Goal: Transaction & Acquisition: Obtain resource

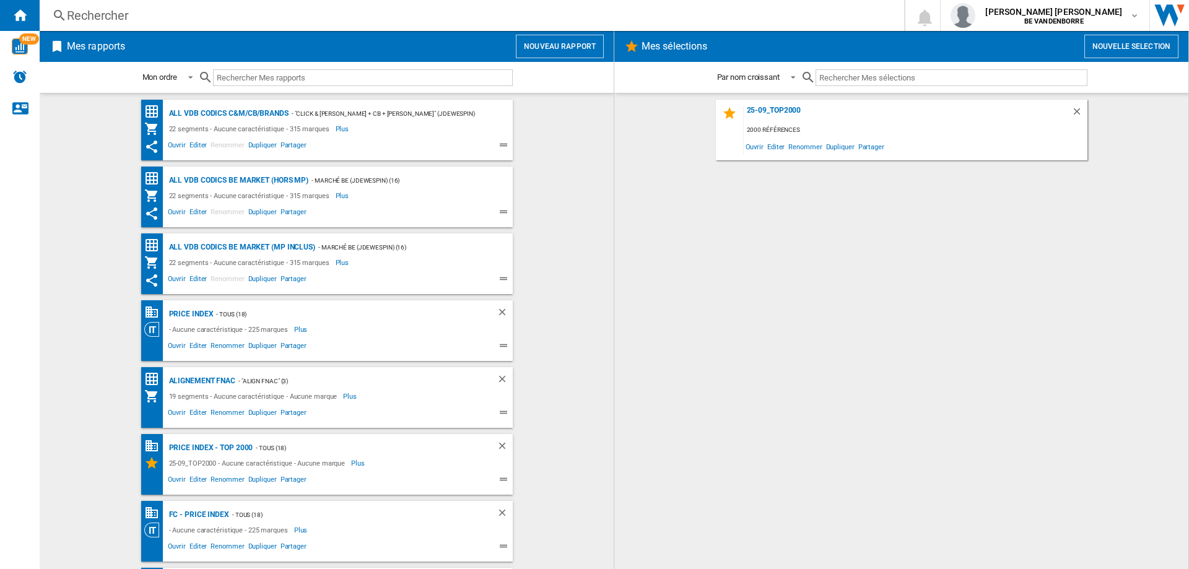
scroll to position [327, 0]
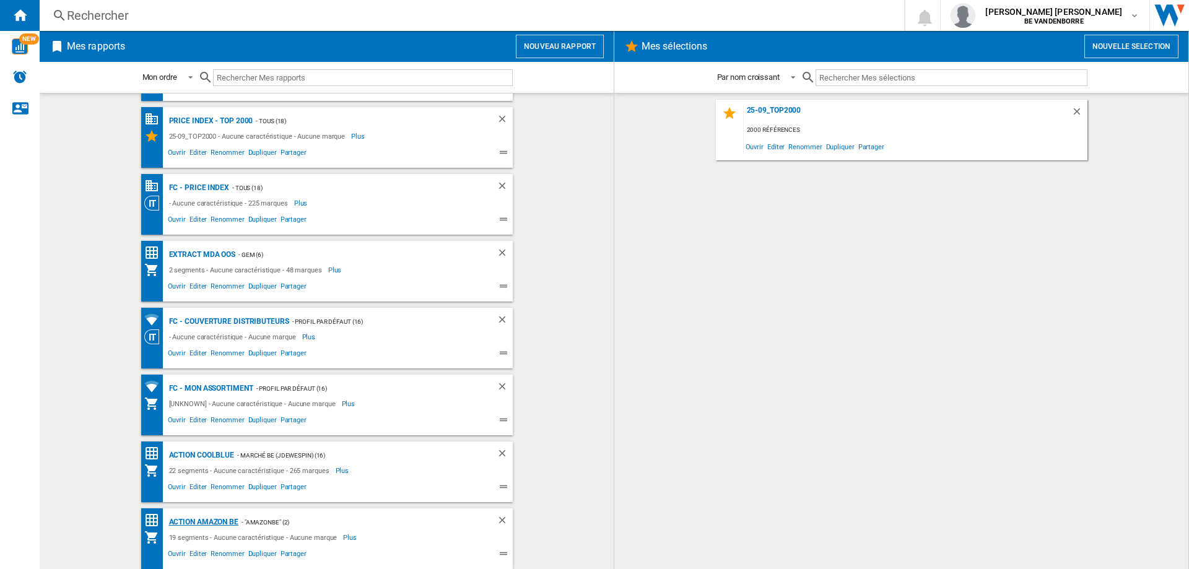
click at [203, 518] on div "Action Amazon BE" at bounding box center [202, 522] width 72 height 15
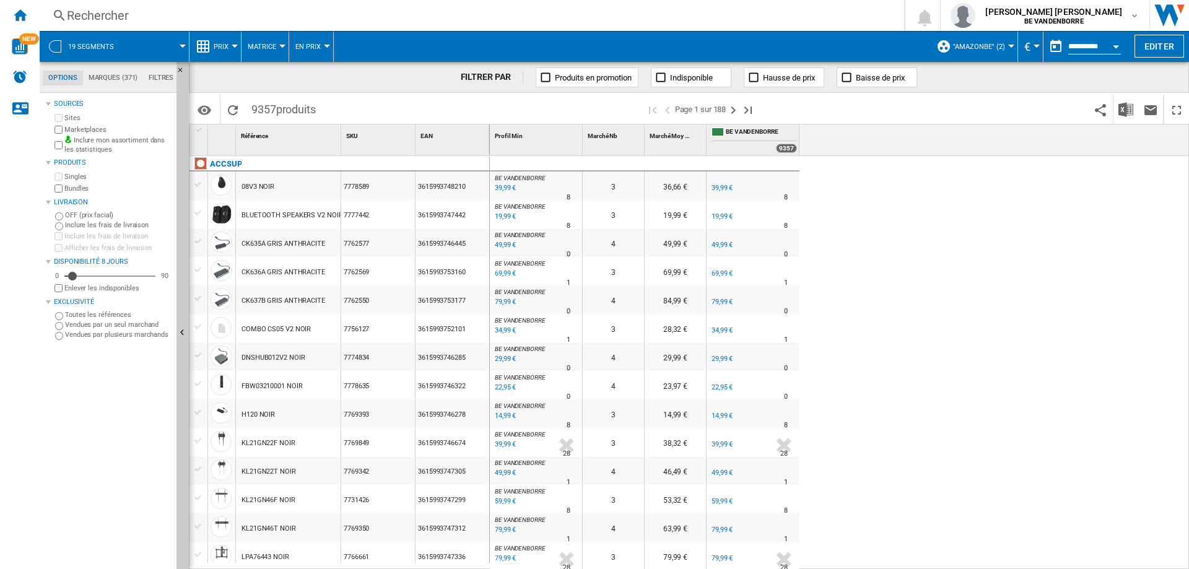
click at [131, 44] on span at bounding box center [156, 46] width 51 height 31
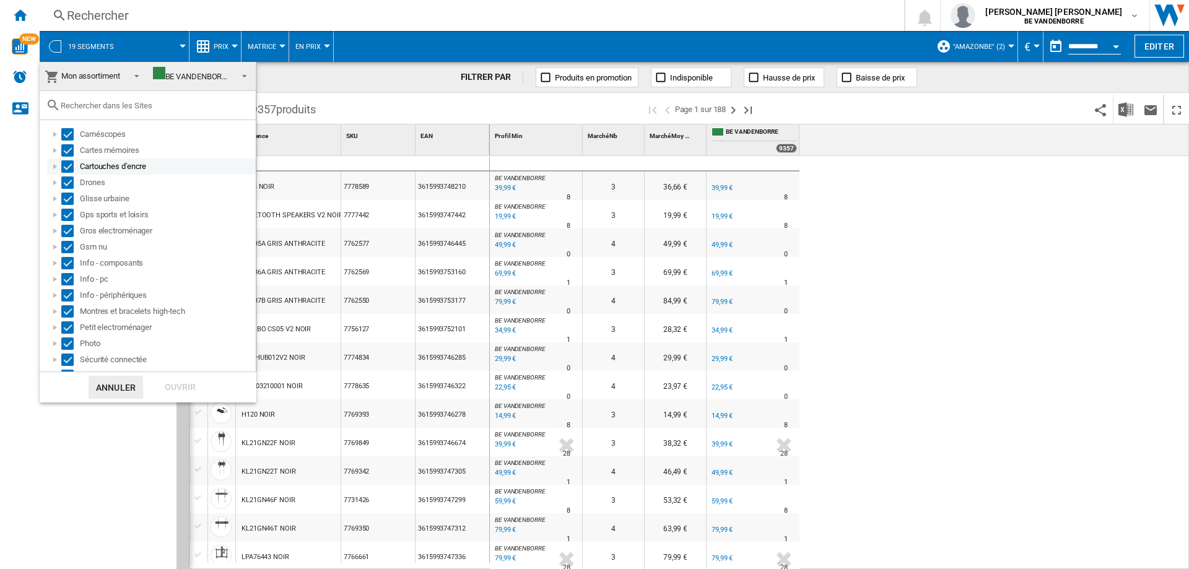
scroll to position [45, 0]
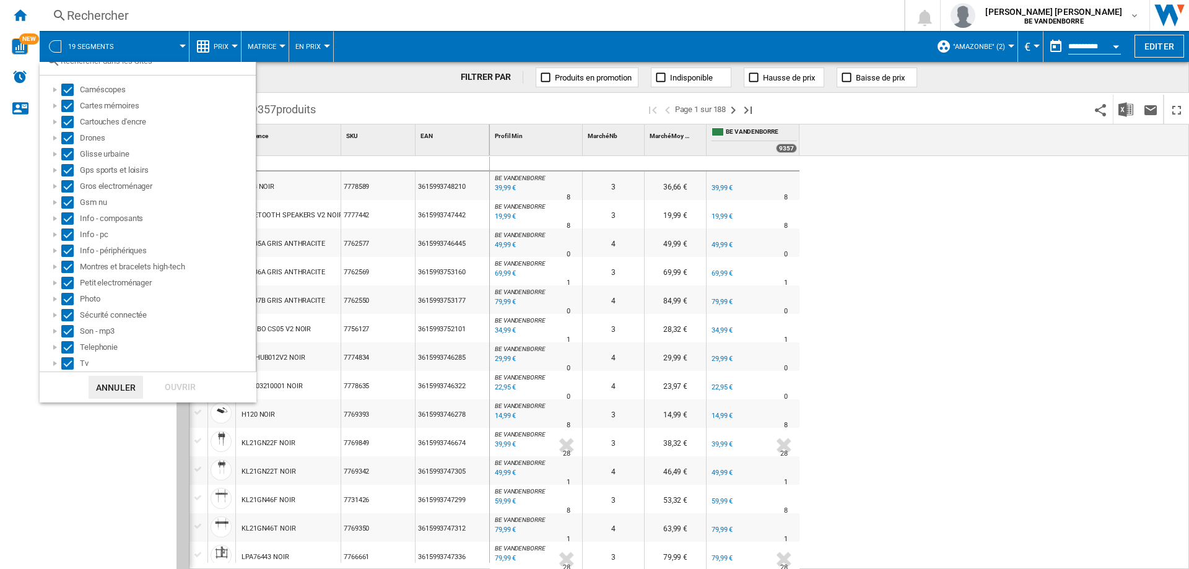
click at [224, 48] on md-backdrop at bounding box center [594, 284] width 1189 height 569
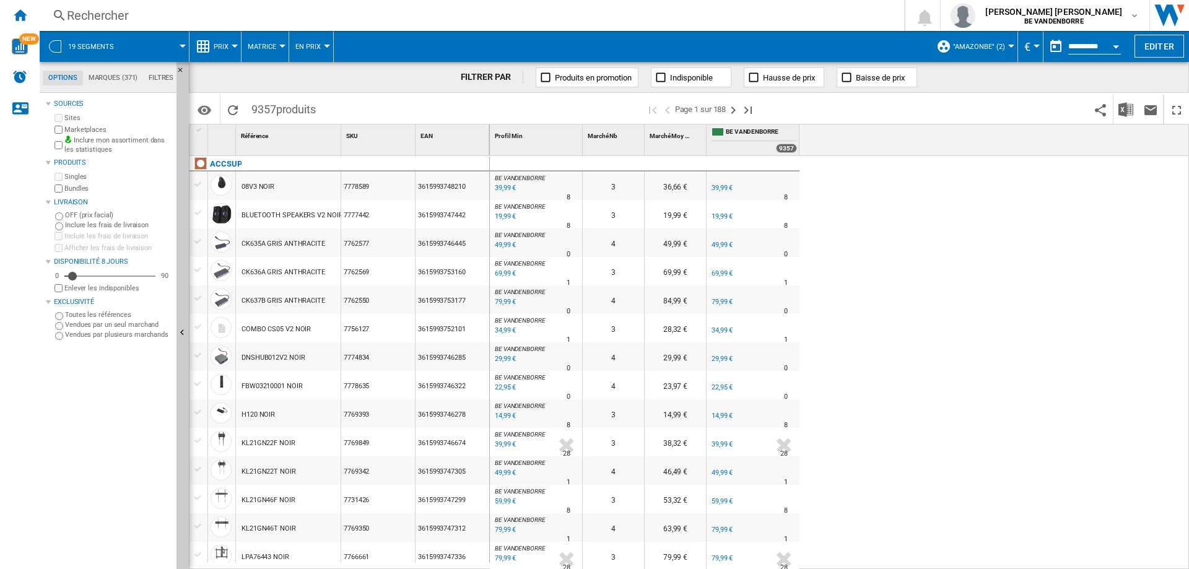
click at [224, 48] on span "Prix" at bounding box center [221, 47] width 15 height 8
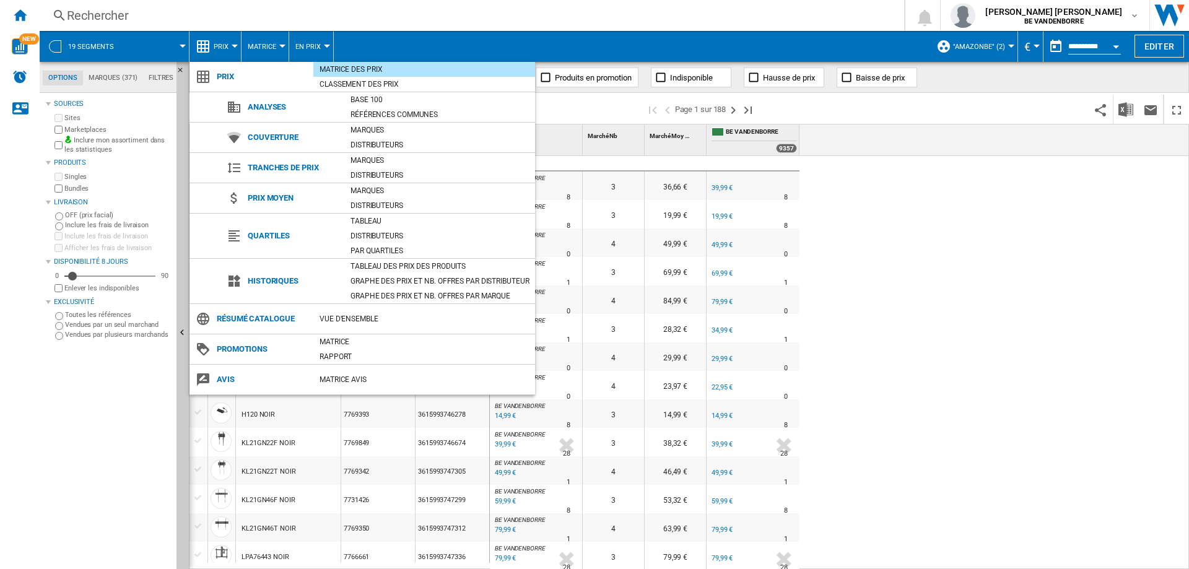
click at [267, 46] on md-backdrop at bounding box center [594, 284] width 1189 height 569
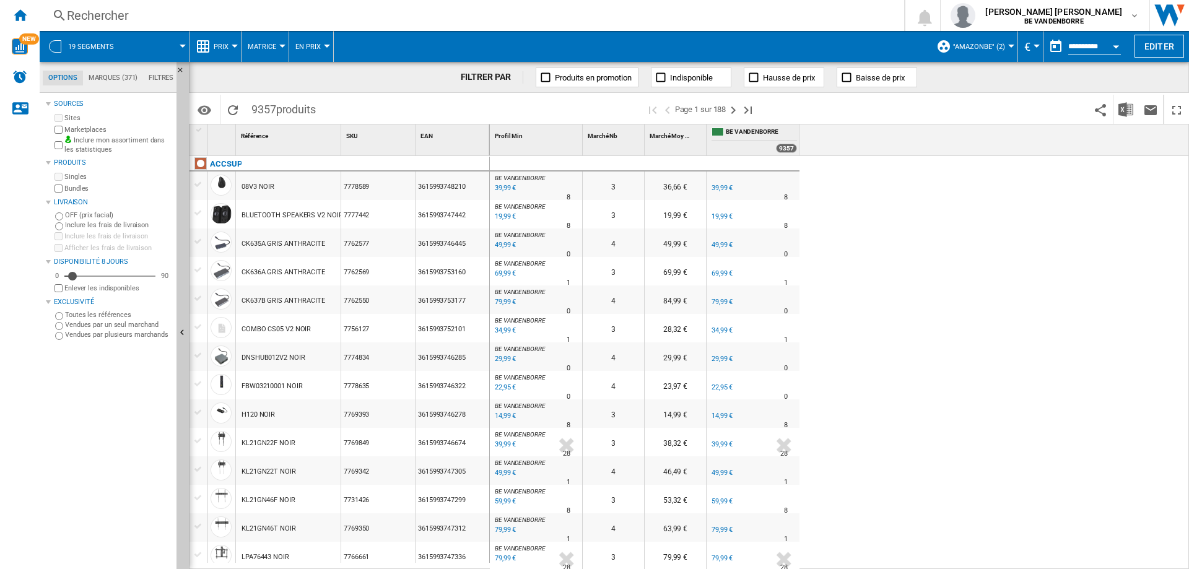
click at [981, 48] on span ""AMAZONbe" (2)" at bounding box center [979, 47] width 52 height 8
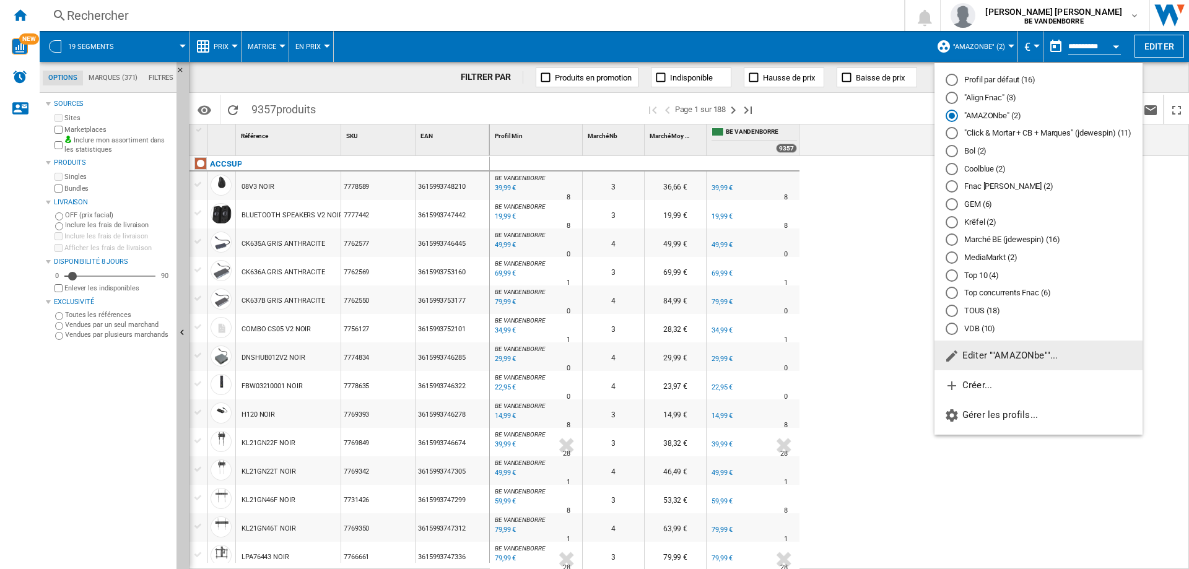
click at [981, 46] on md-backdrop at bounding box center [594, 284] width 1189 height 569
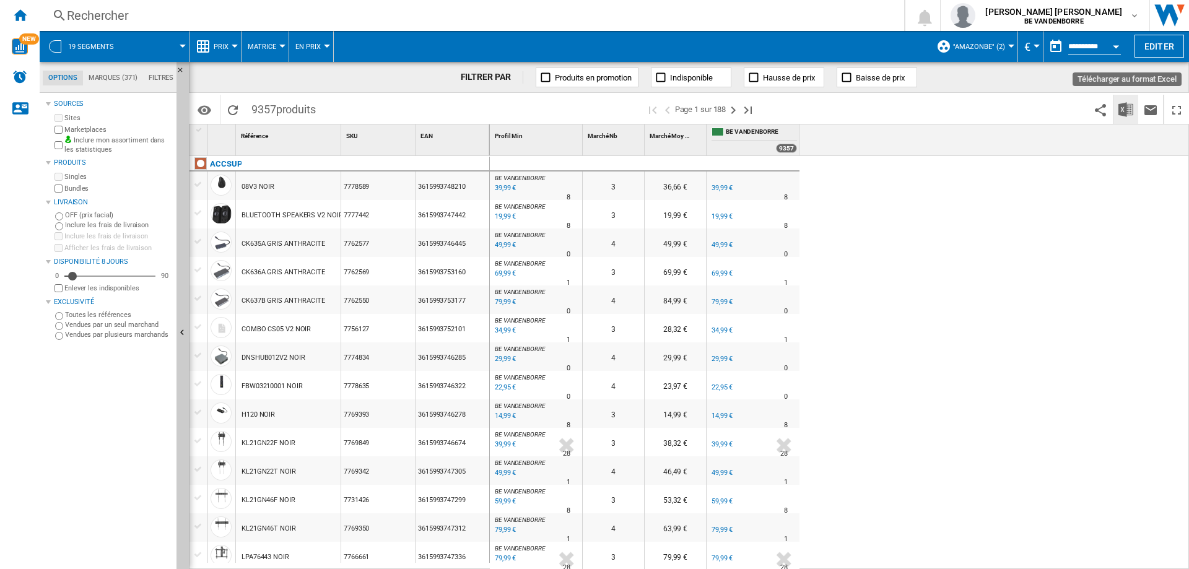
click at [1128, 111] on img "Télécharger au format Excel" at bounding box center [1125, 109] width 15 height 15
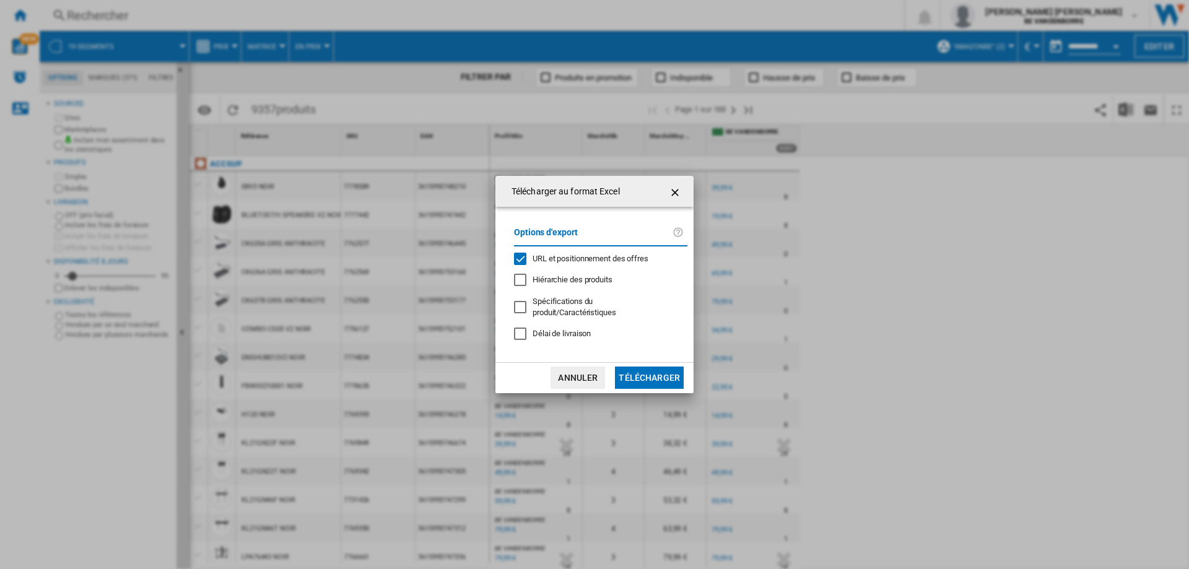
click at [565, 263] on span "URL et positionnement des offres" at bounding box center [591, 258] width 116 height 9
click at [646, 372] on button "Télécharger" at bounding box center [649, 378] width 69 height 22
